Goal: Task Accomplishment & Management: Manage account settings

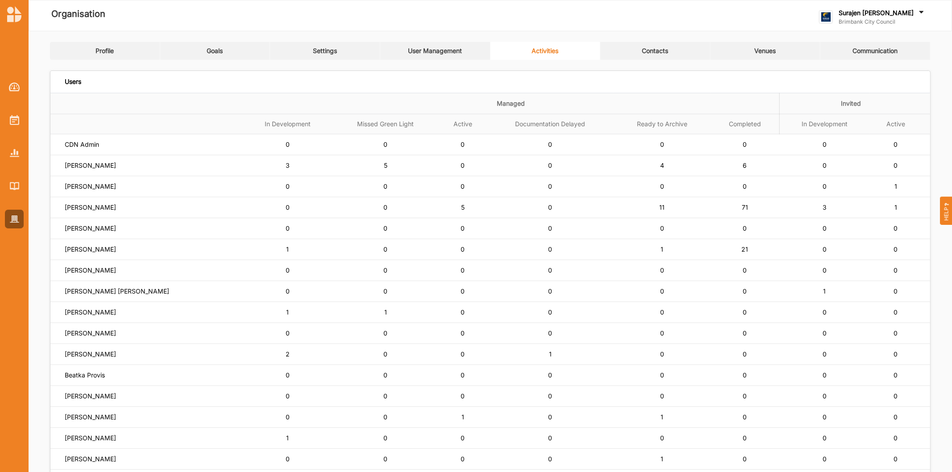
click at [871, 11] on label "Surajen [PERSON_NAME]" at bounding box center [876, 13] width 75 height 8
click at [893, 114] on div "Log Out" at bounding box center [866, 111] width 78 height 8
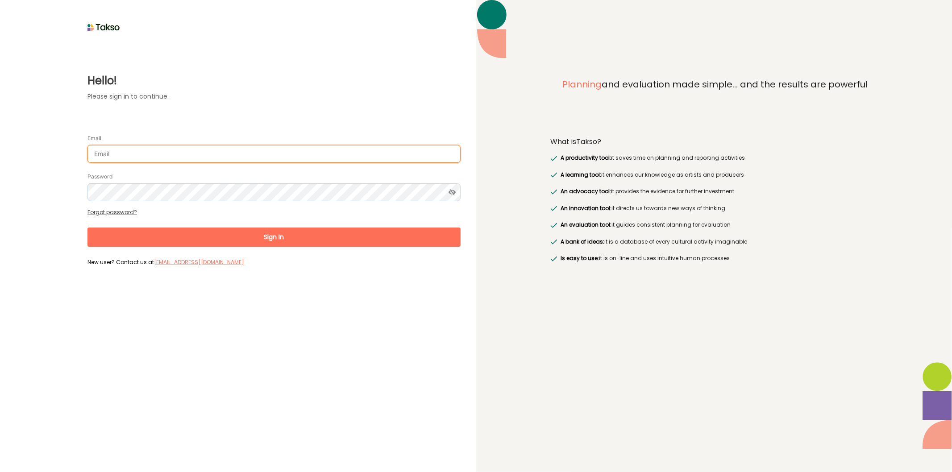
click at [221, 154] on input "Email" at bounding box center [274, 154] width 373 height 18
type input "[EMAIL_ADDRESS][DOMAIN_NAME]"
drag, startPoint x: 313, startPoint y: 154, endPoint x: 0, endPoint y: 134, distance: 313.7
click at [0, 132] on div "Hello! Please sign in to continue. Email [EMAIL_ADDRESS][DOMAIN_NAME] Password …" at bounding box center [238, 236] width 476 height 472
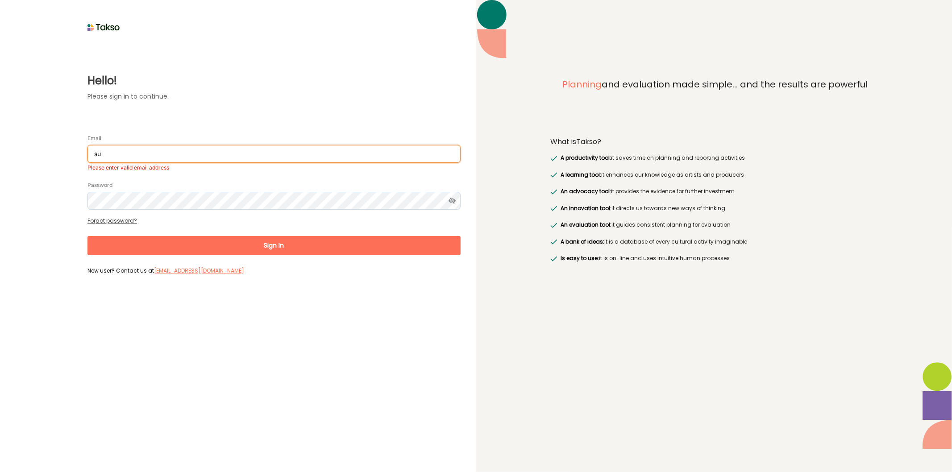
type input "[EMAIL_ADDRESS][DOMAIN_NAME]"
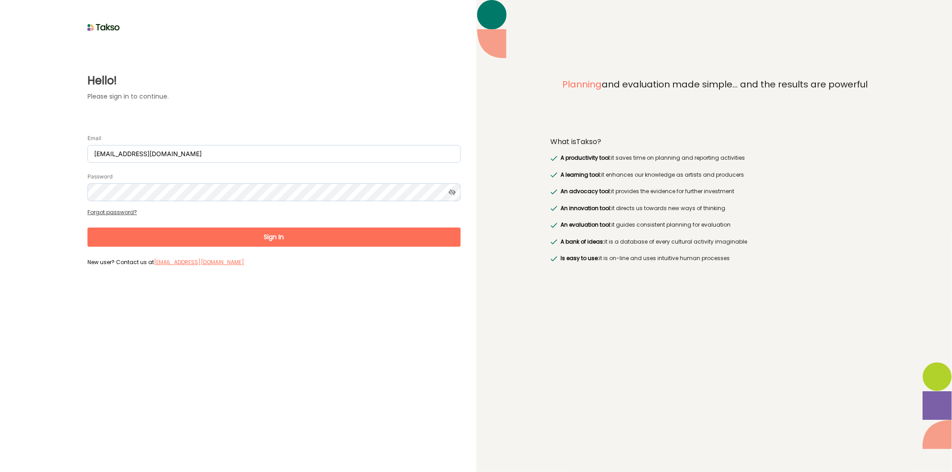
click at [212, 235] on button "Sign In" at bounding box center [274, 237] width 373 height 19
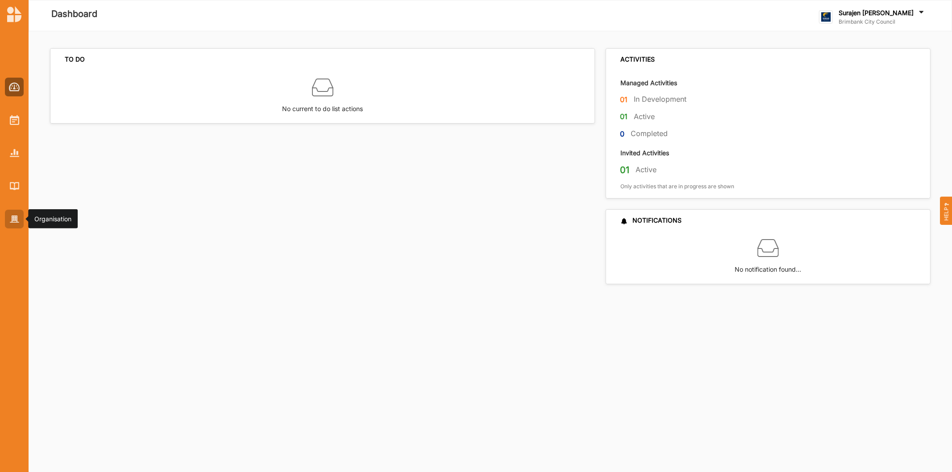
click at [14, 224] on div at bounding box center [14, 219] width 19 height 19
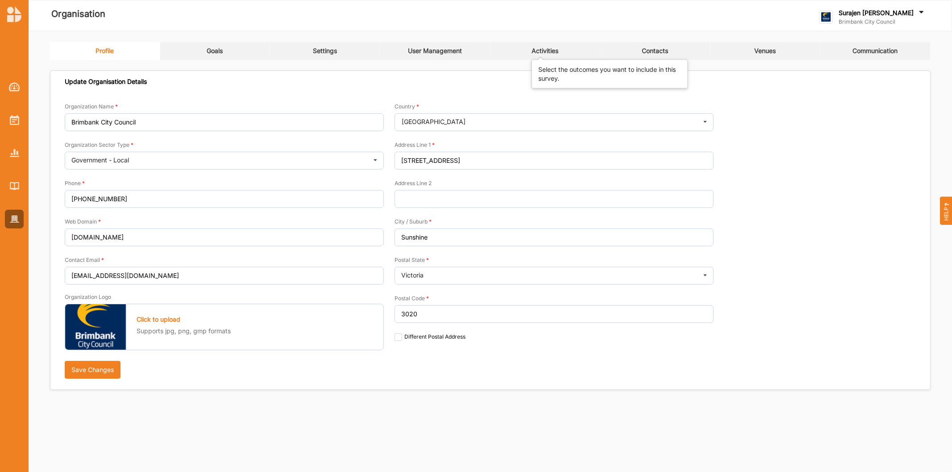
click at [543, 54] on div "Activities" at bounding box center [545, 51] width 27 height 8
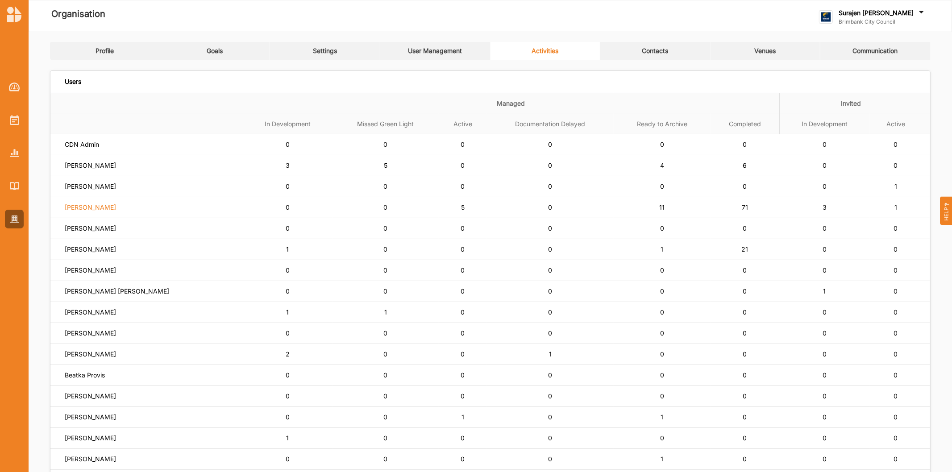
click at [90, 207] on label "[PERSON_NAME]" at bounding box center [90, 208] width 51 height 8
